Goal: Transaction & Acquisition: Purchase product/service

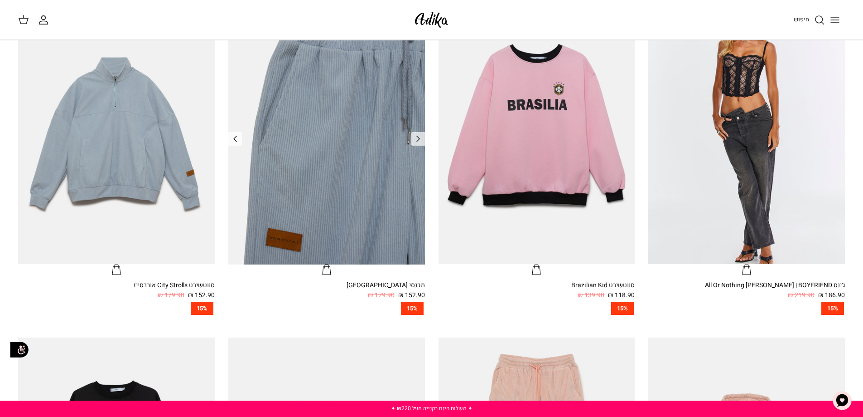
scroll to position [408, 0]
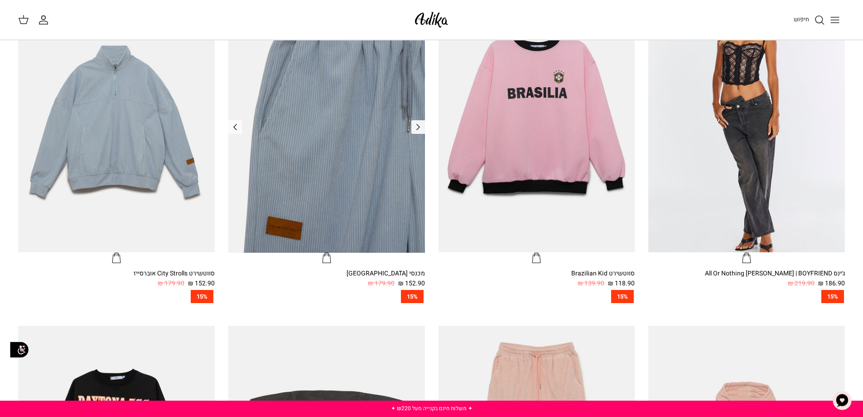
click at [418, 125] on icon "Left" at bounding box center [418, 126] width 11 height 11
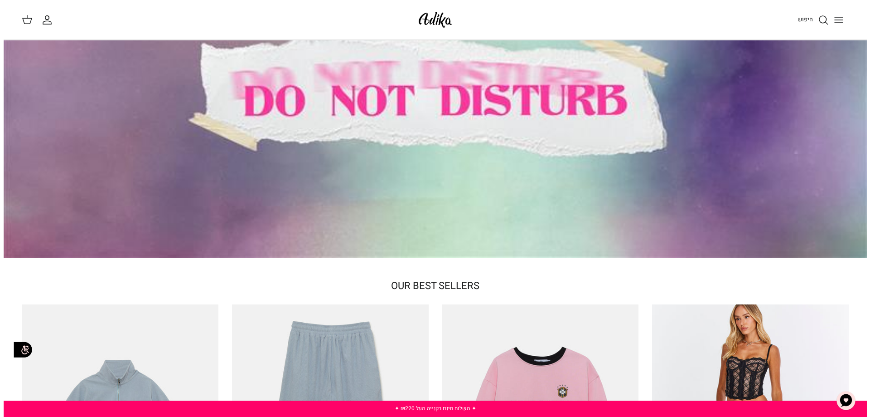
scroll to position [0, 0]
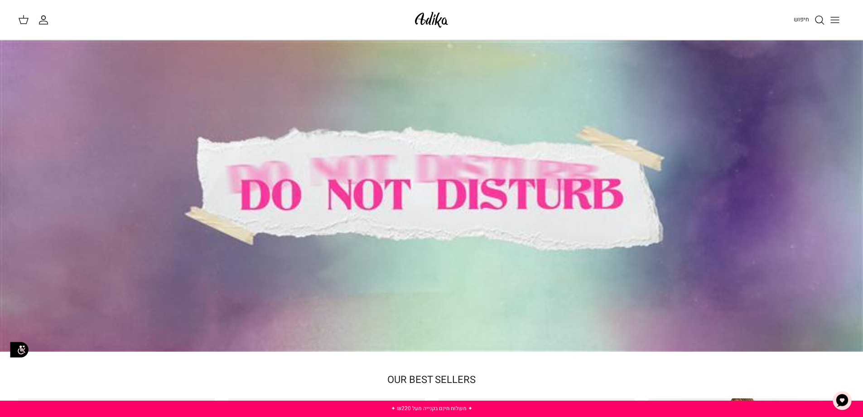
click at [836, 20] on icon "Toggle menu" at bounding box center [835, 20] width 11 height 11
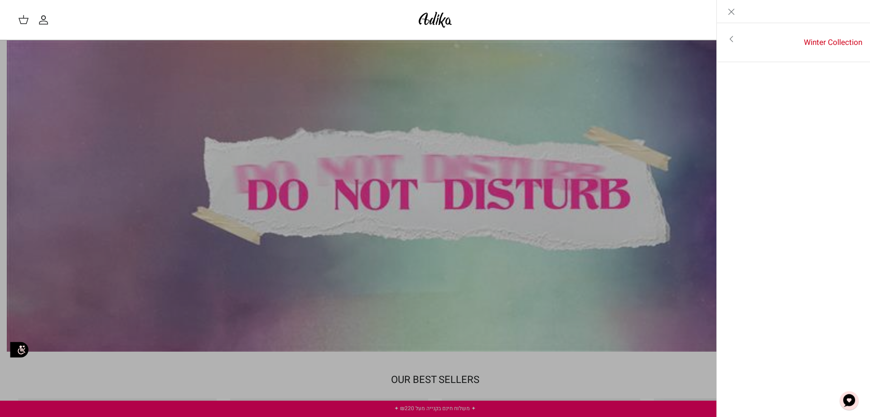
click at [835, 20] on div "Left" at bounding box center [794, 11] width 154 height 23
click at [435, 21] on img at bounding box center [435, 19] width 39 height 21
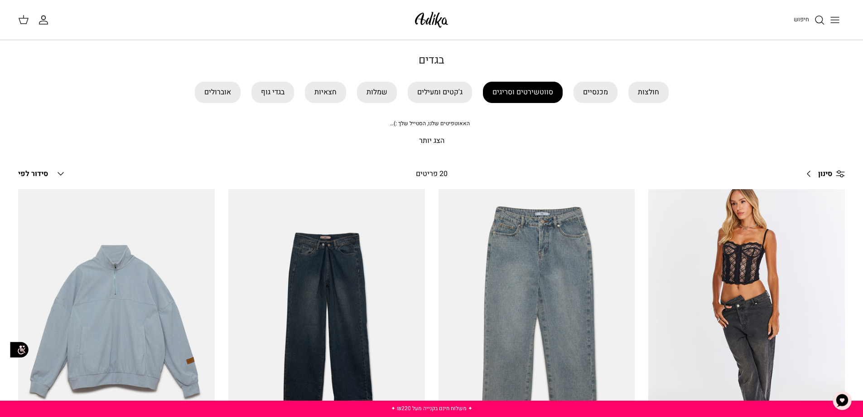
click at [522, 98] on link "סווטשירטים וסריגים" at bounding box center [523, 92] width 80 height 21
click at [593, 92] on link "מכנסיים" at bounding box center [596, 92] width 44 height 21
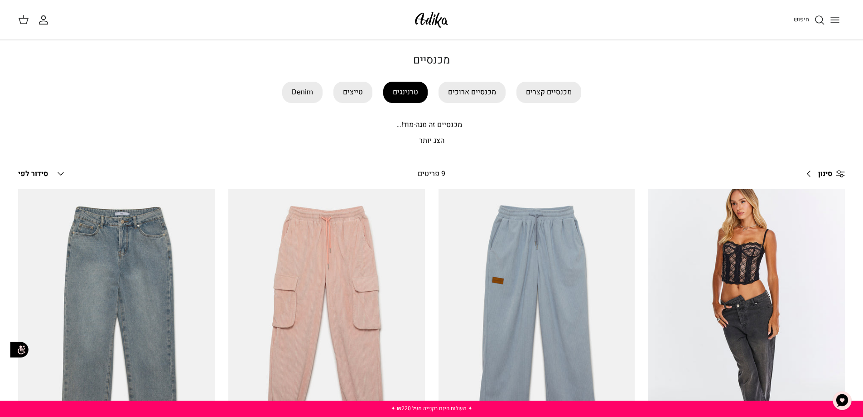
click at [409, 92] on link "טרנינגים" at bounding box center [405, 92] width 44 height 21
